Goal: Task Accomplishment & Management: Manage account settings

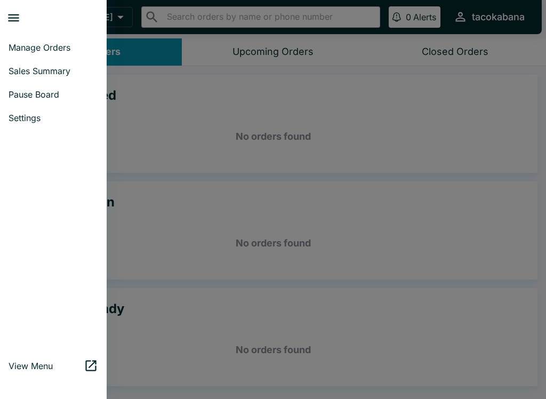
click at [42, 91] on span "Pause Board" at bounding box center [54, 94] width 90 height 11
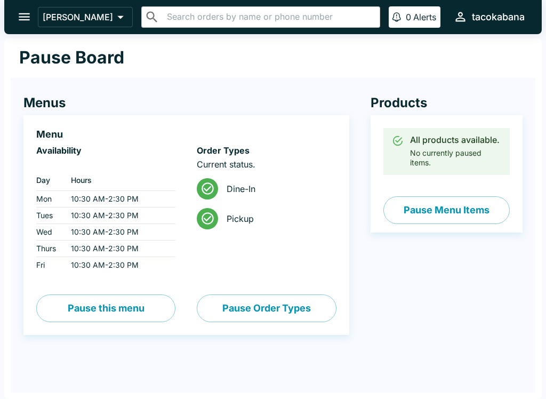
click at [458, 198] on button "Pause Menu Items" at bounding box center [446, 210] width 126 height 28
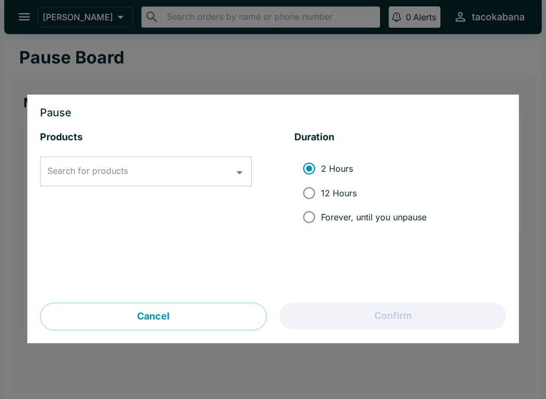
click at [151, 168] on input "Search for products" at bounding box center [138, 171] width 186 height 20
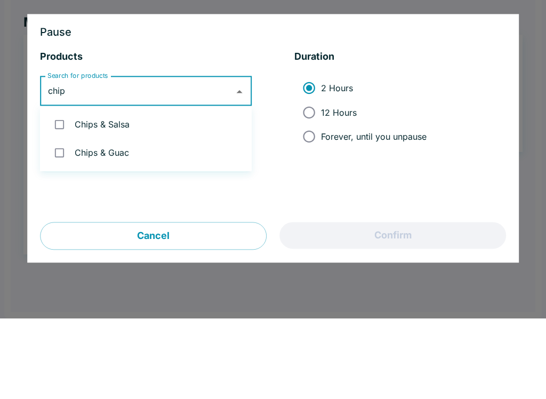
type input "chips"
click at [62, 194] on input "checkbox" at bounding box center [59, 205] width 22 height 22
checkbox input "true"
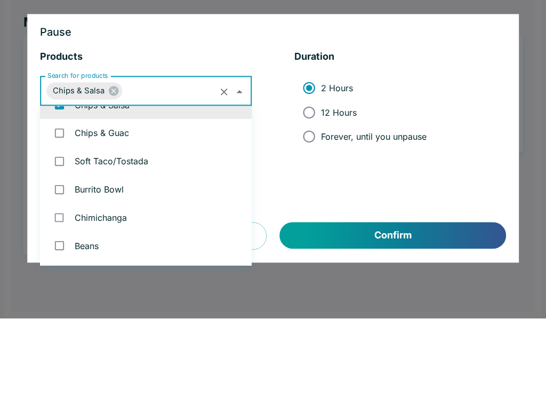
scroll to position [161, 0]
click at [61, 201] on input "checkbox" at bounding box center [59, 212] width 22 height 22
checkbox input "true"
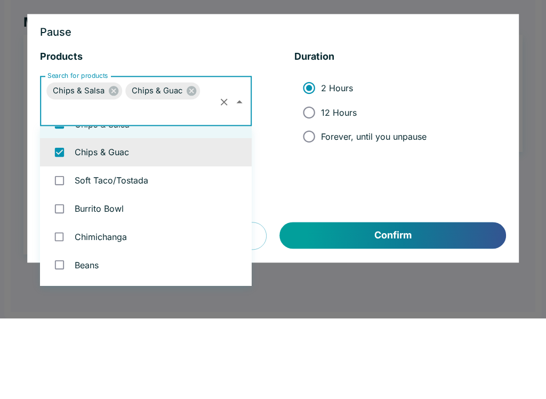
click at [313, 181] on input "12 Hours" at bounding box center [309, 193] width 24 height 24
radio input "true"
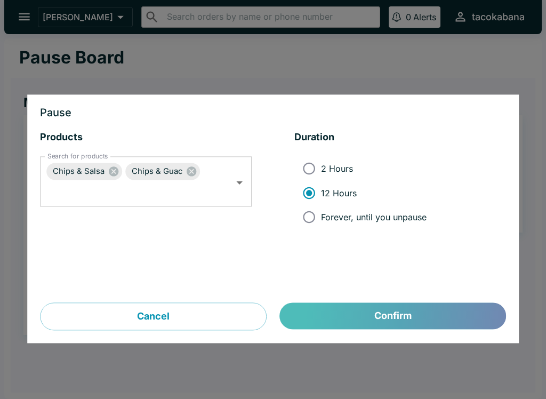
click at [433, 320] on button "Confirm" at bounding box center [393, 316] width 226 height 27
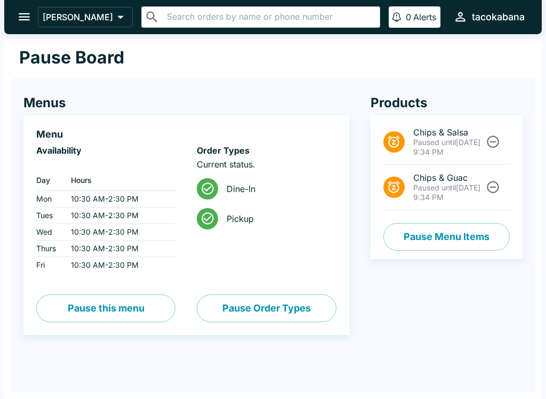
click at [24, 24] on icon "open drawer" at bounding box center [24, 17] width 14 height 14
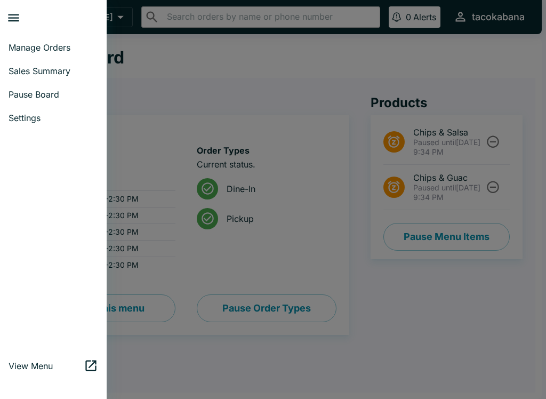
click at [46, 47] on span "Manage Orders" at bounding box center [54, 47] width 90 height 11
